Goal: Find specific page/section: Find specific page/section

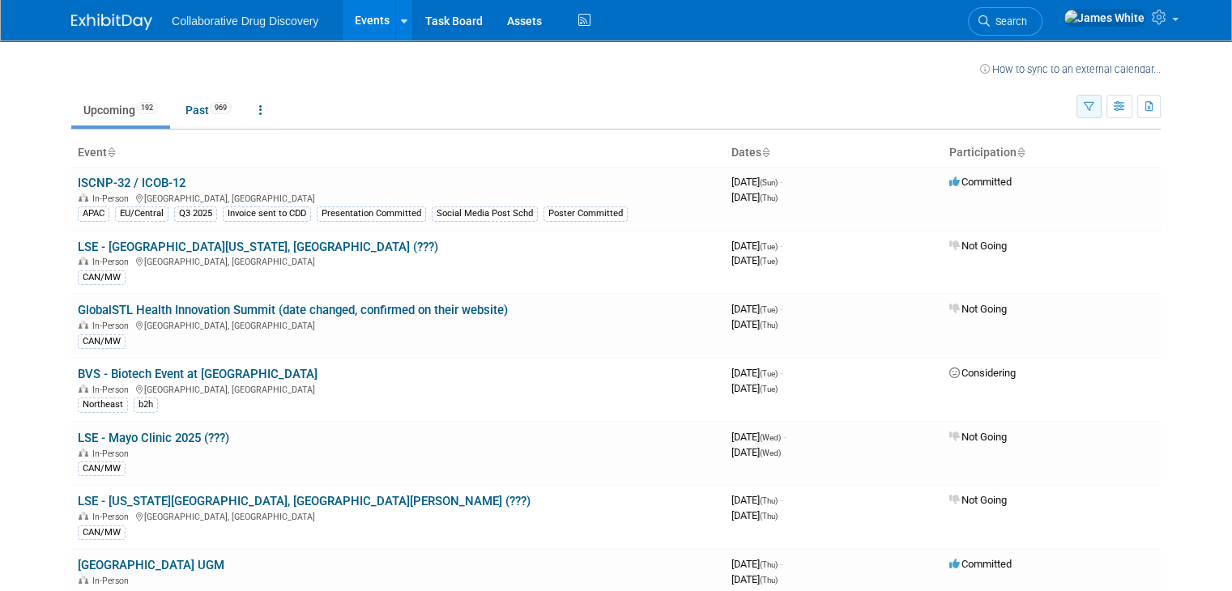
click at [1101, 112] on button "button" at bounding box center [1088, 106] width 25 height 23
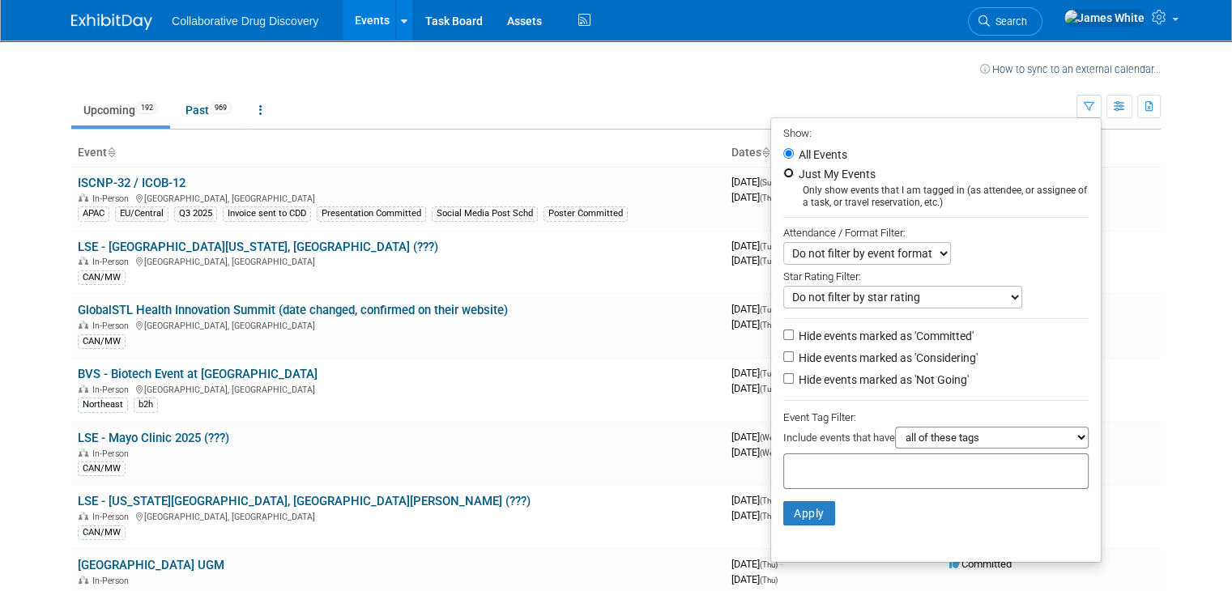
click at [794, 172] on input "Just My Events" at bounding box center [788, 173] width 11 height 11
radio input "true"
click at [1014, 293] on select "Do not filter by star rating Only show events with no ratings (0 stars) Only sh…" at bounding box center [902, 297] width 239 height 23
click at [922, 255] on select "Do not filter by event format Only show In-Person events Only show Virtual even…" at bounding box center [867, 253] width 168 height 23
click at [1043, 257] on div "Do not filter by event format Only show In-Person events Only show Virtual even…" at bounding box center [935, 253] width 305 height 23
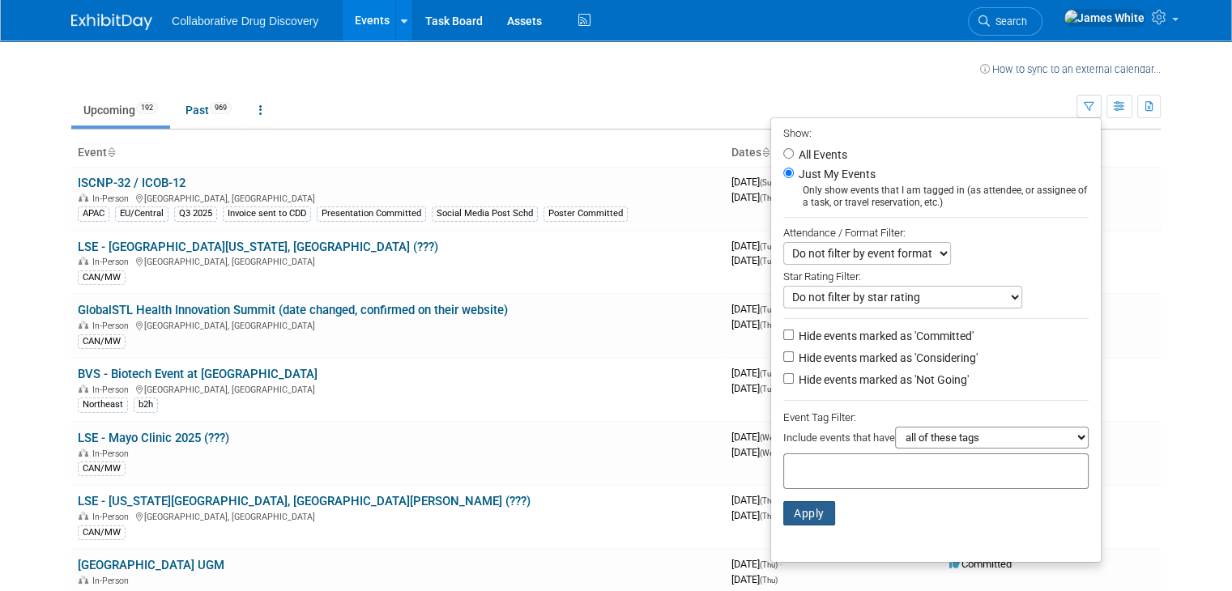
click at [819, 513] on button "Apply" at bounding box center [809, 513] width 52 height 24
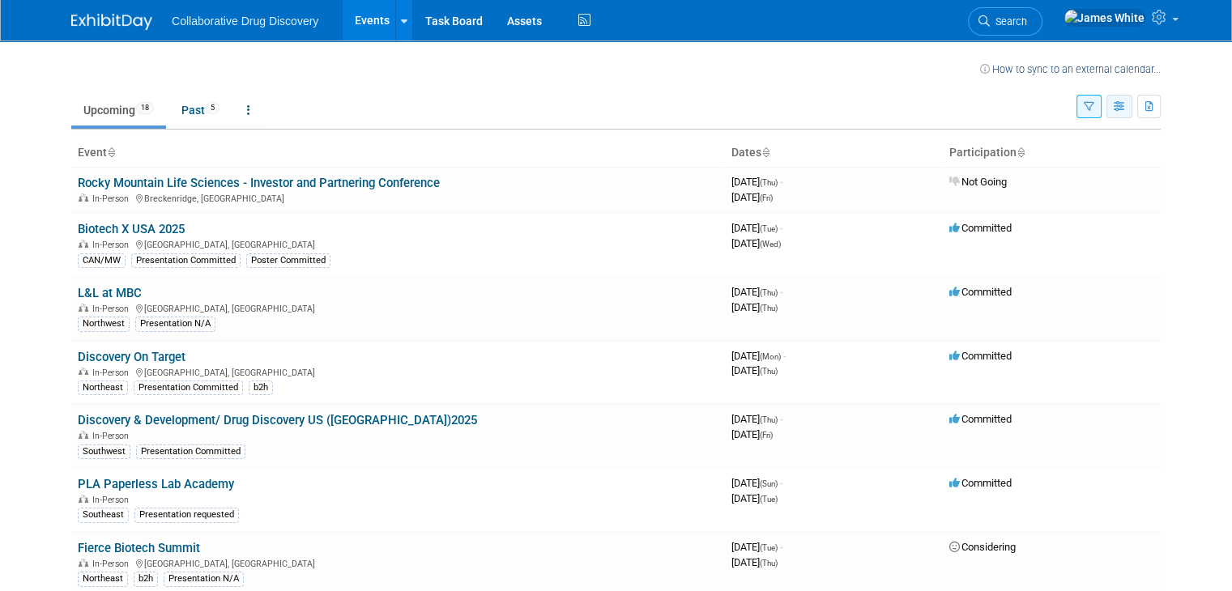
click at [1126, 106] on icon "button" at bounding box center [1119, 107] width 12 height 11
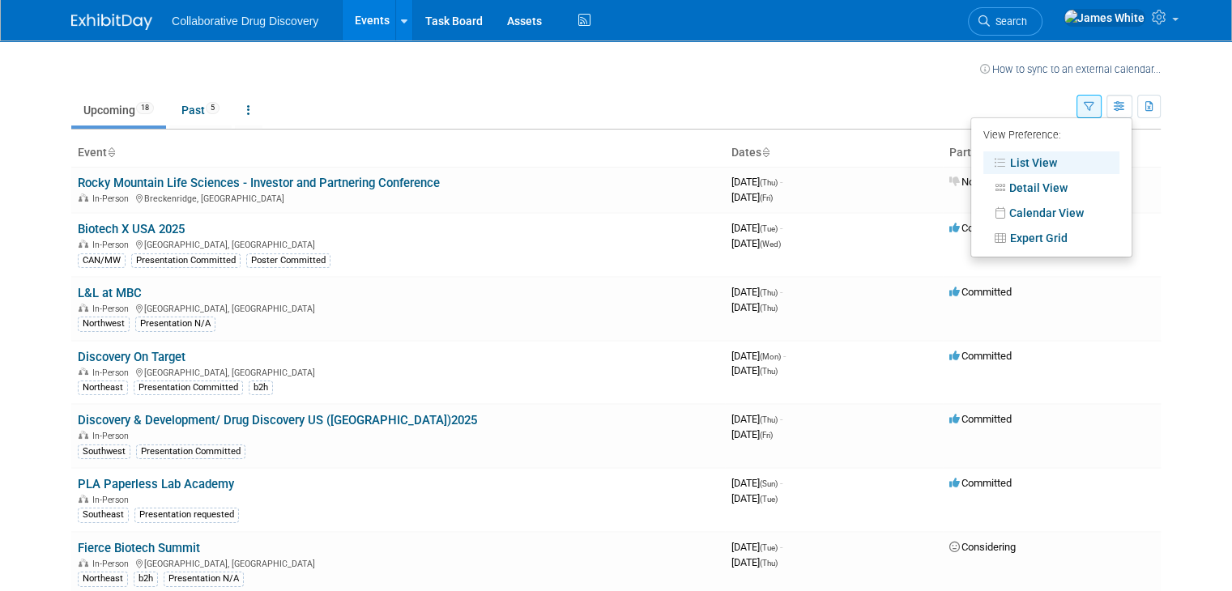
click at [1028, 94] on ul "Upcoming 18 Past 5 All Events 23 Past and Upcoming Grouped Annually Events grou…" at bounding box center [573, 111] width 1005 height 36
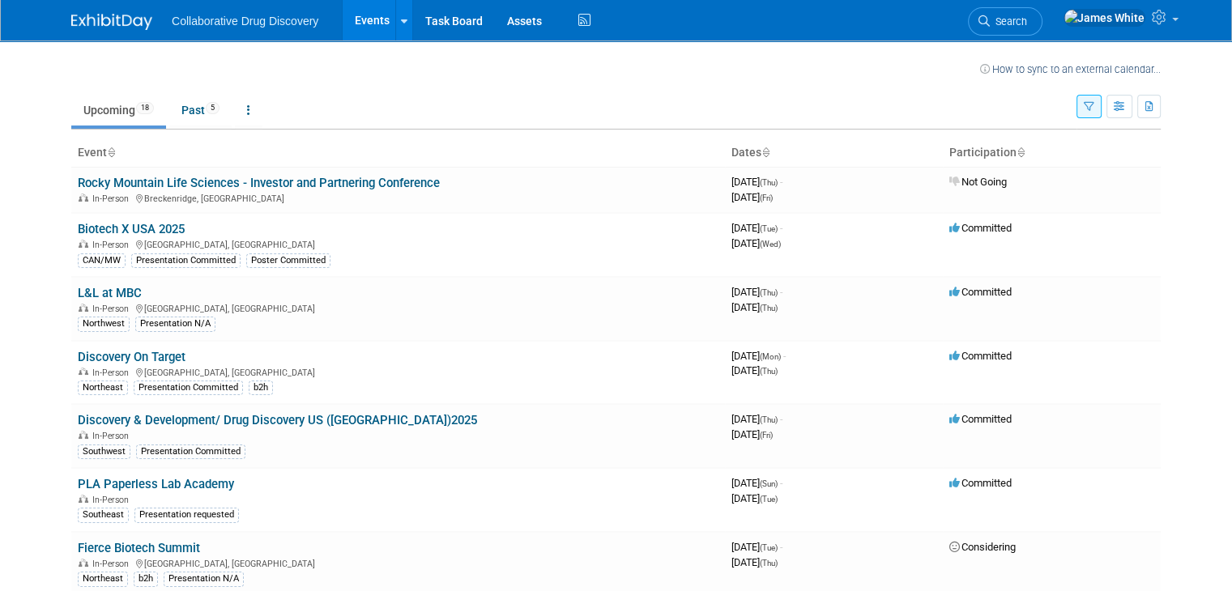
click at [1101, 108] on button "button" at bounding box center [1088, 106] width 25 height 23
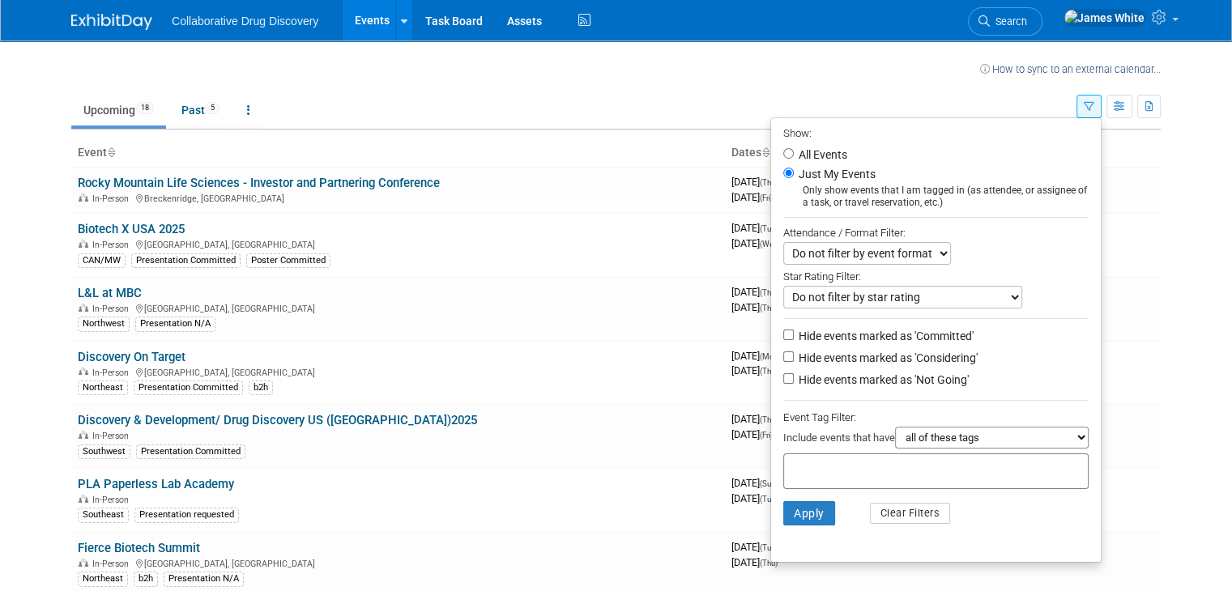
click at [932, 252] on select "Do not filter by event format Only show In-Person events Only show Virtual even…" at bounding box center [867, 253] width 168 height 23
click at [1043, 250] on div "Do not filter by event format Only show In-Person events Only show Virtual even…" at bounding box center [935, 253] width 305 height 23
click at [794, 380] on input "Hide events marked as 'Not Going'" at bounding box center [788, 378] width 11 height 11
checkbox input "true"
click at [794, 358] on input "Hide events marked as 'Considering'" at bounding box center [788, 356] width 11 height 11
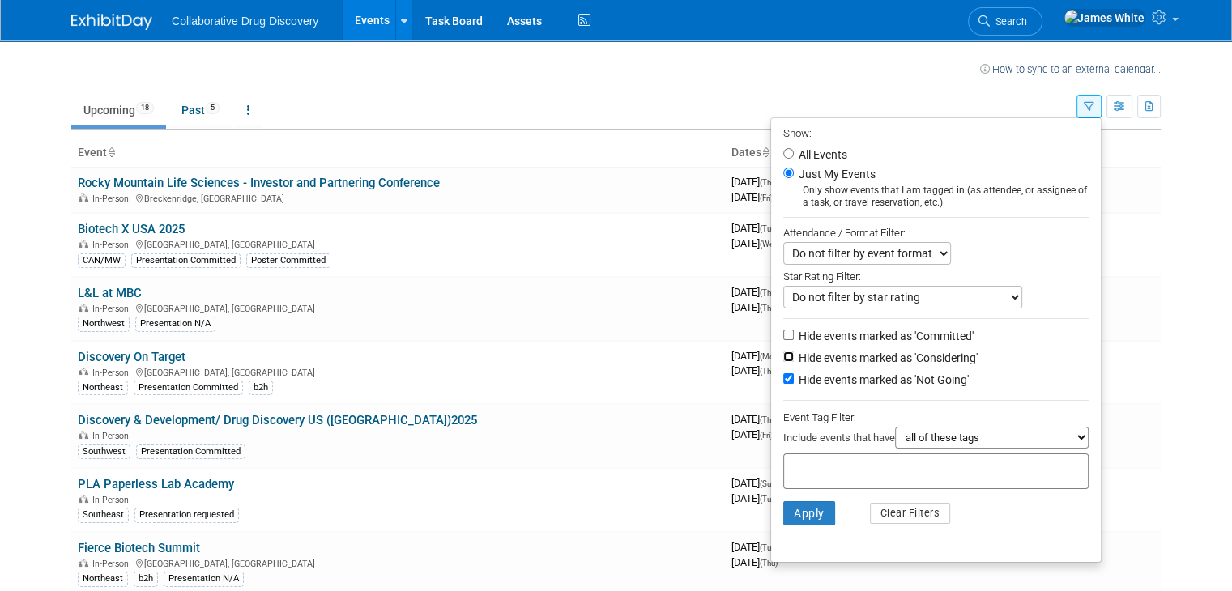
checkbox input "true"
click at [818, 505] on button "Apply" at bounding box center [809, 513] width 52 height 24
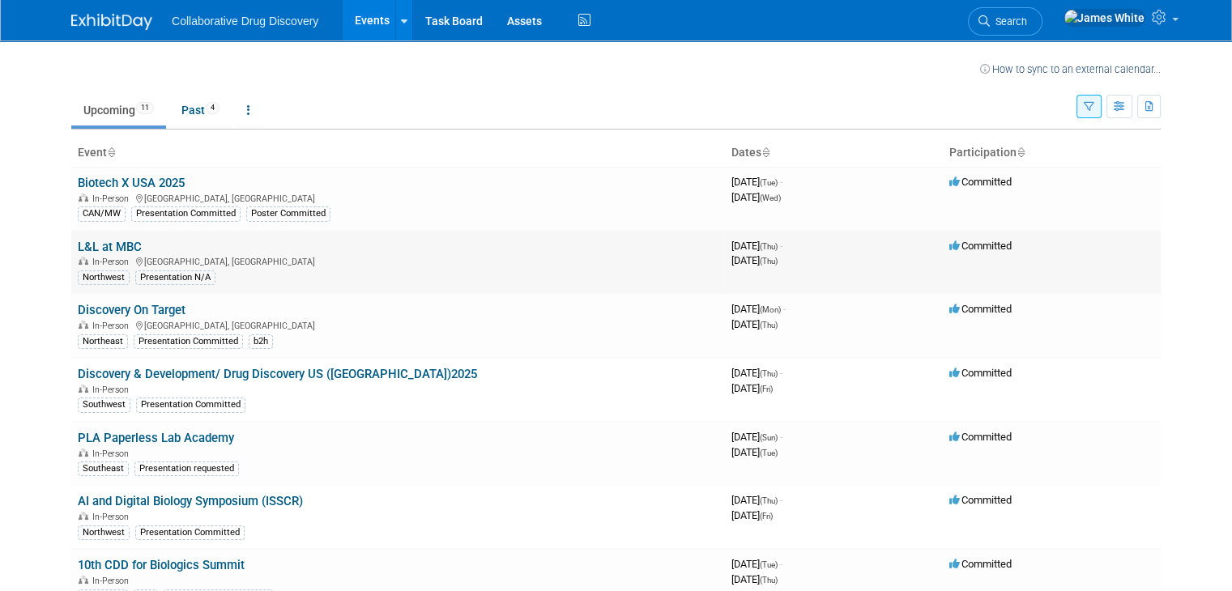
click at [98, 247] on link "L&L at MBC" at bounding box center [110, 247] width 64 height 15
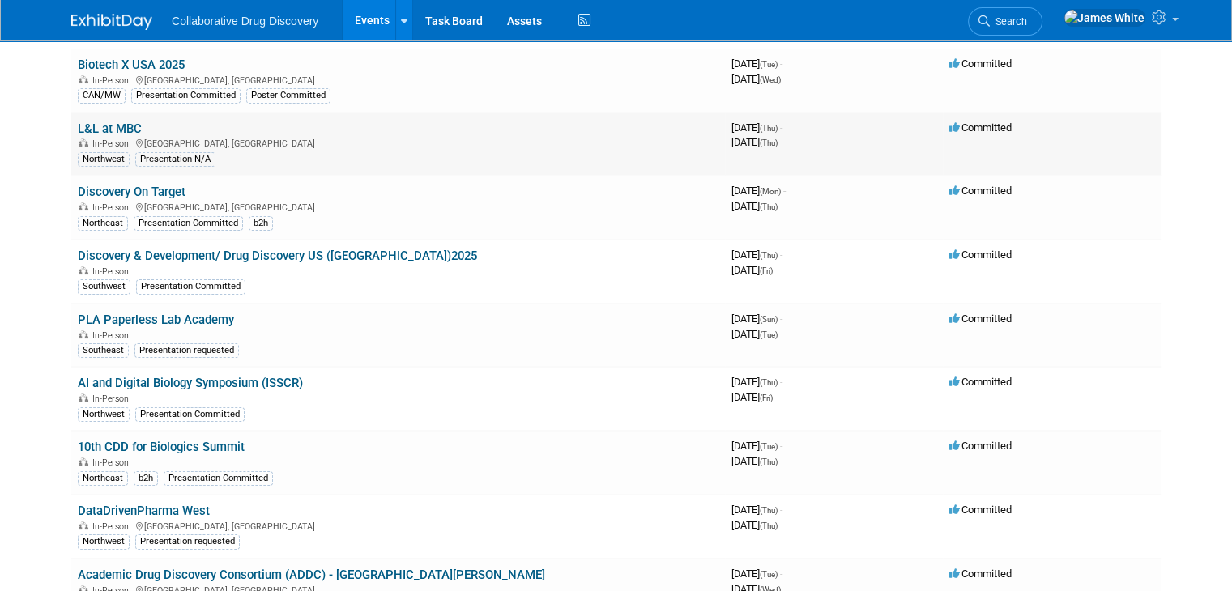
scroll to position [119, 0]
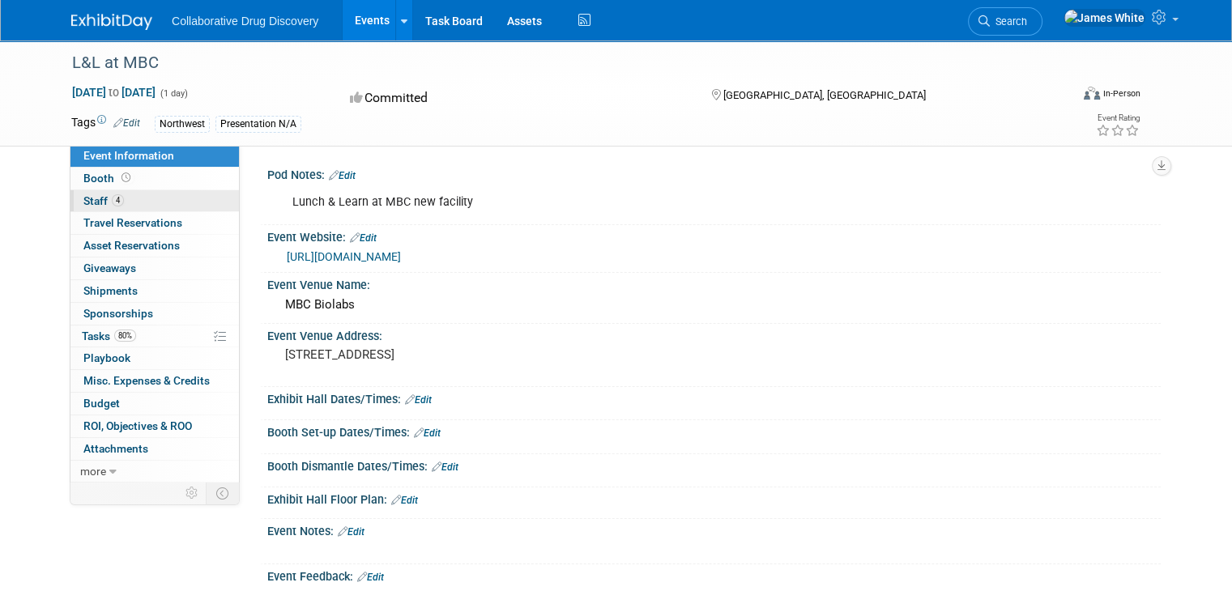
click at [116, 198] on link "4 Staff 4" at bounding box center [154, 201] width 168 height 22
